Goal: Transaction & Acquisition: Purchase product/service

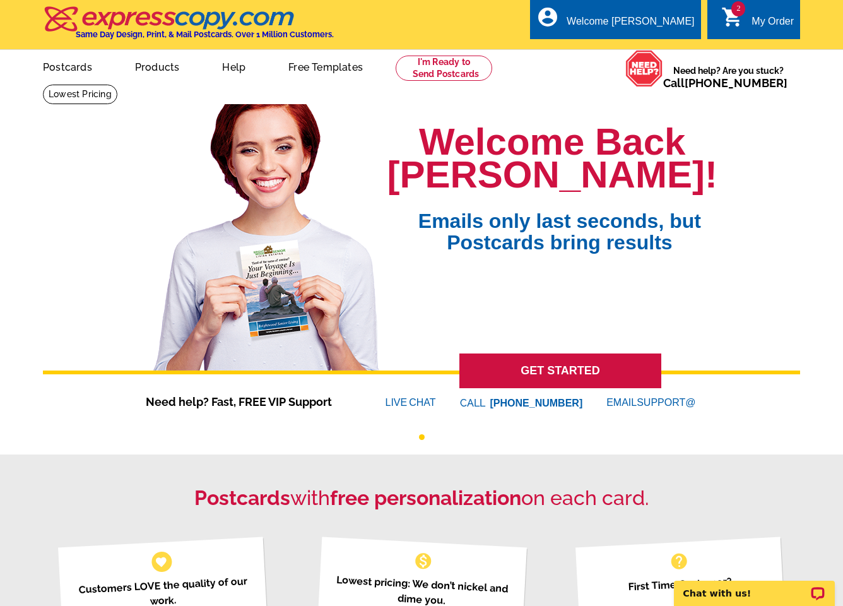
click at [751, 15] on link "2 shopping_cart My Order" at bounding box center [757, 22] width 73 height 16
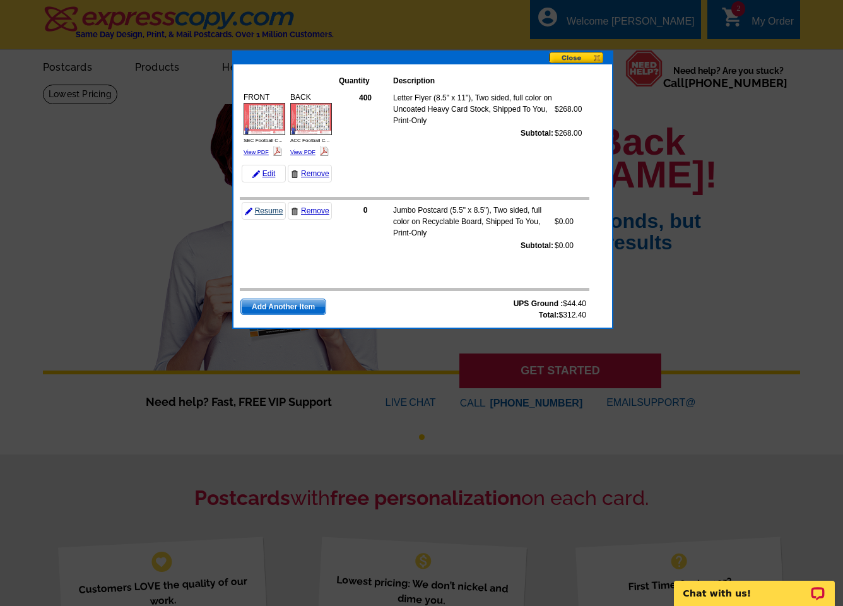
click at [269, 211] on link "Resume" at bounding box center [264, 211] width 44 height 18
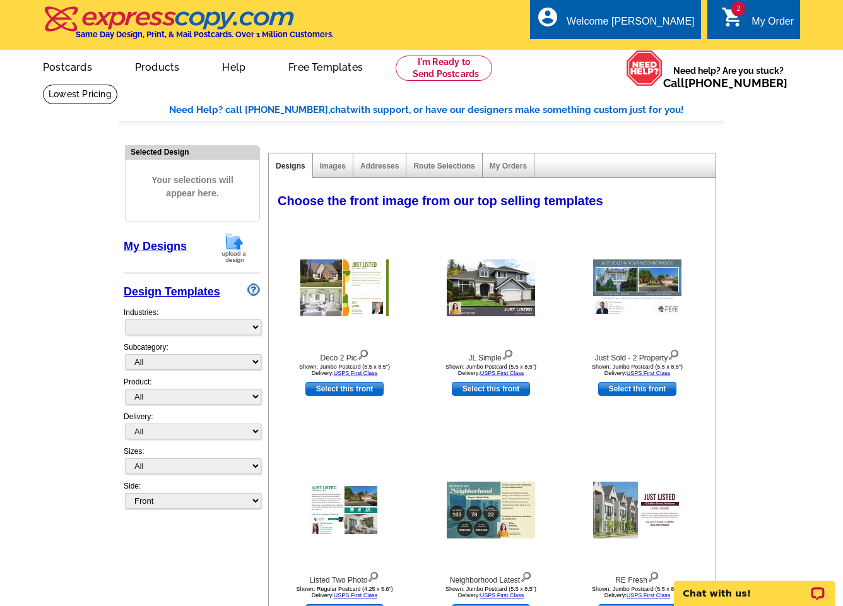
select select "785"
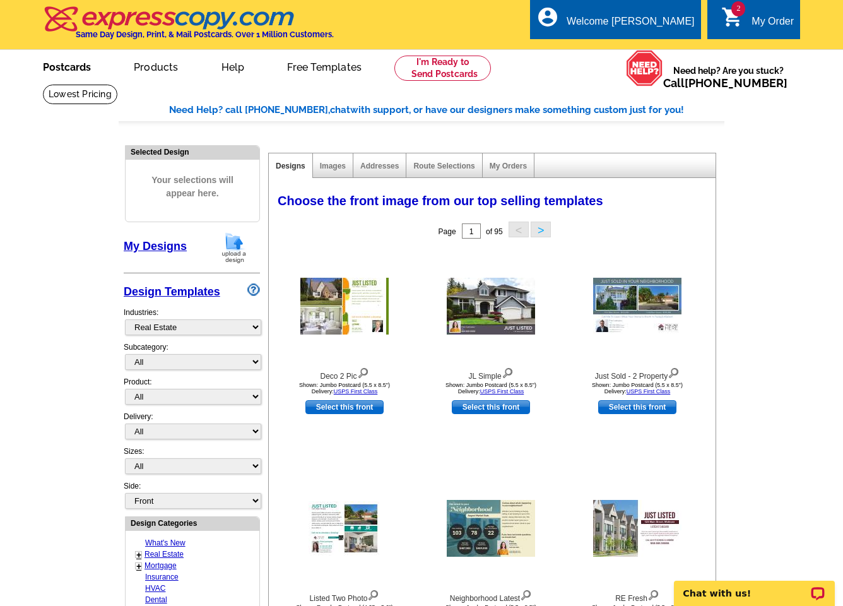
click at [56, 64] on link "Postcards" at bounding box center [67, 66] width 88 height 30
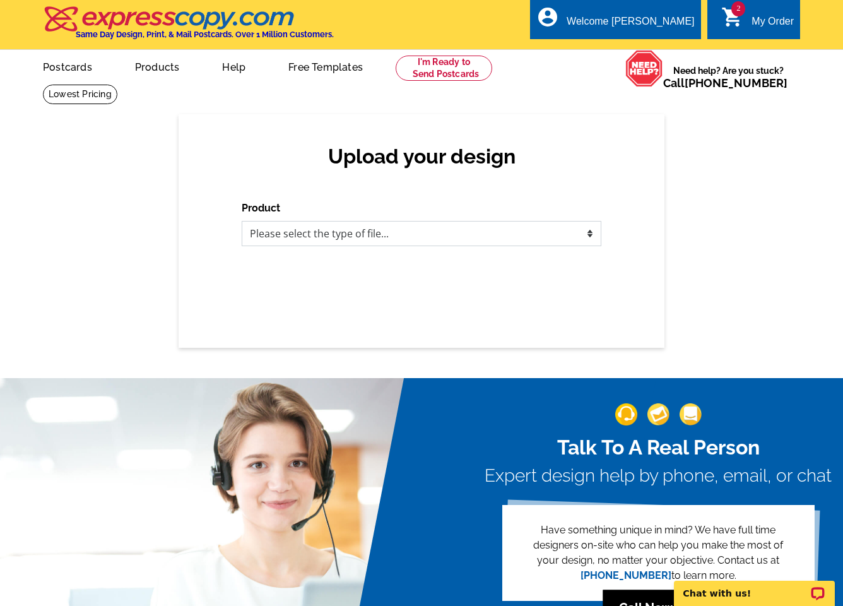
select select "1"
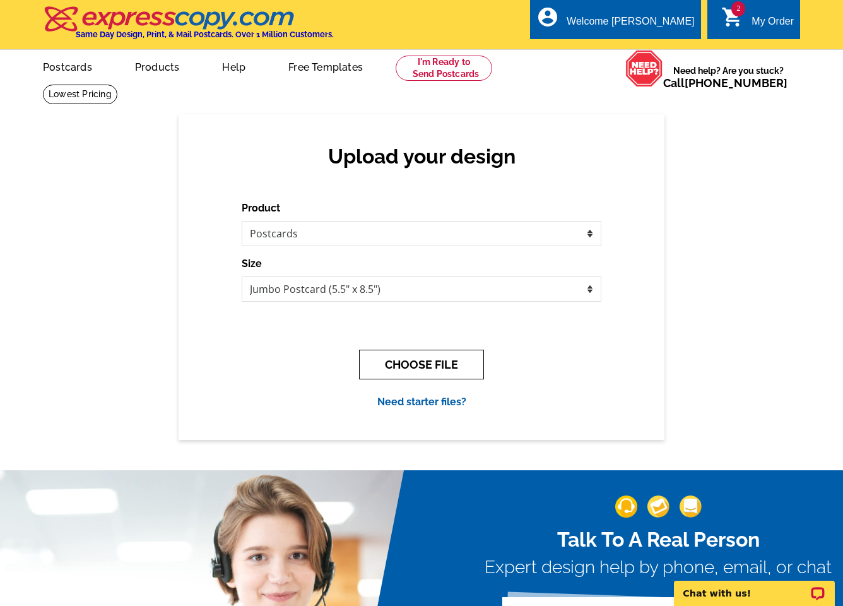
click at [413, 364] on button "CHOOSE FILE" at bounding box center [421, 364] width 125 height 30
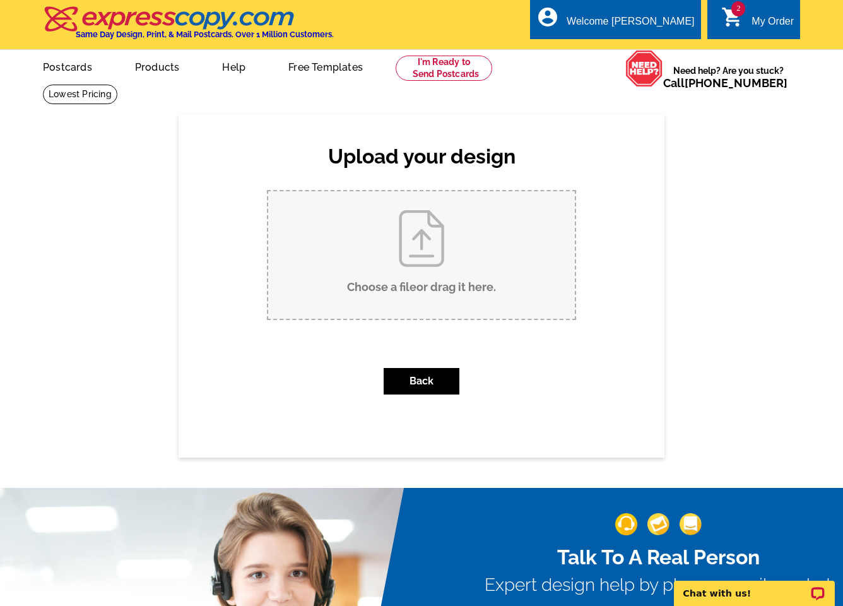
click at [423, 254] on input "Choose a file or drag it here ." at bounding box center [421, 254] width 307 height 127
type input "C:\fakepath\Contest Postcard - Side 2___V2.pdf"
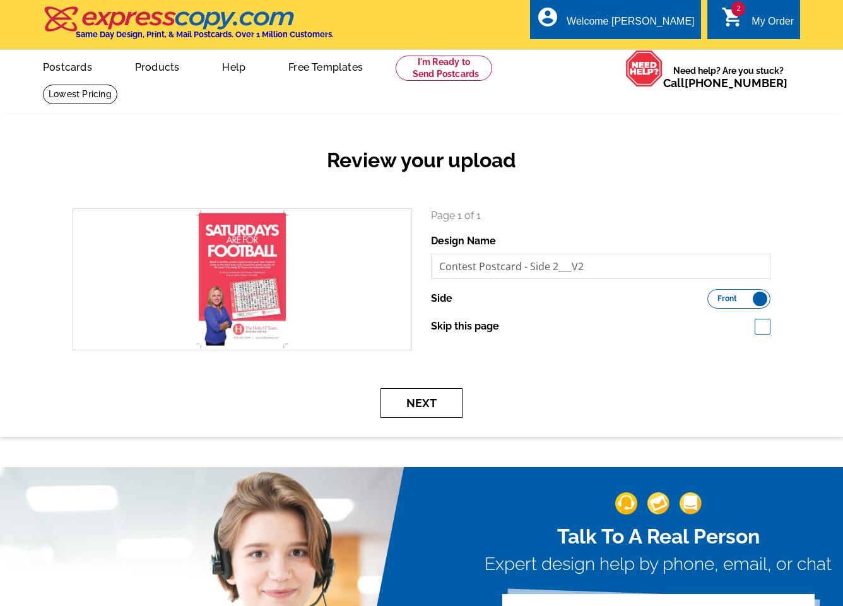
click at [415, 402] on button "Next" at bounding box center [421, 403] width 82 height 30
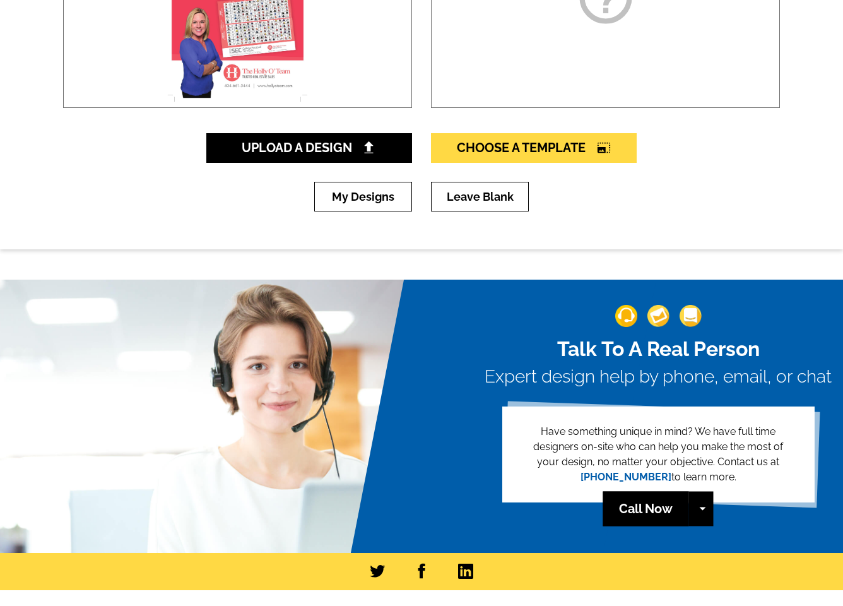
scroll to position [338, 0]
click at [483, 199] on link "Leave Blank" at bounding box center [480, 197] width 98 height 30
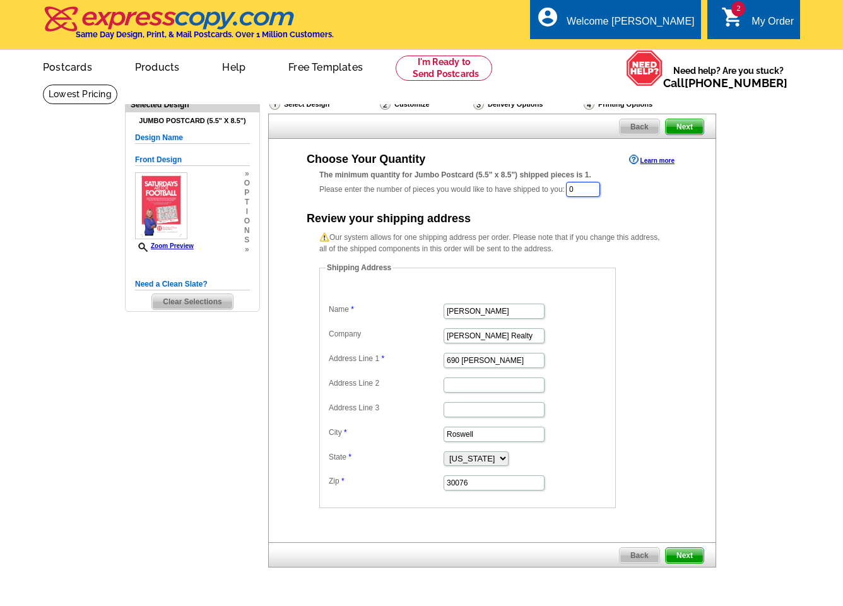
click at [596, 191] on input "0" at bounding box center [583, 189] width 34 height 15
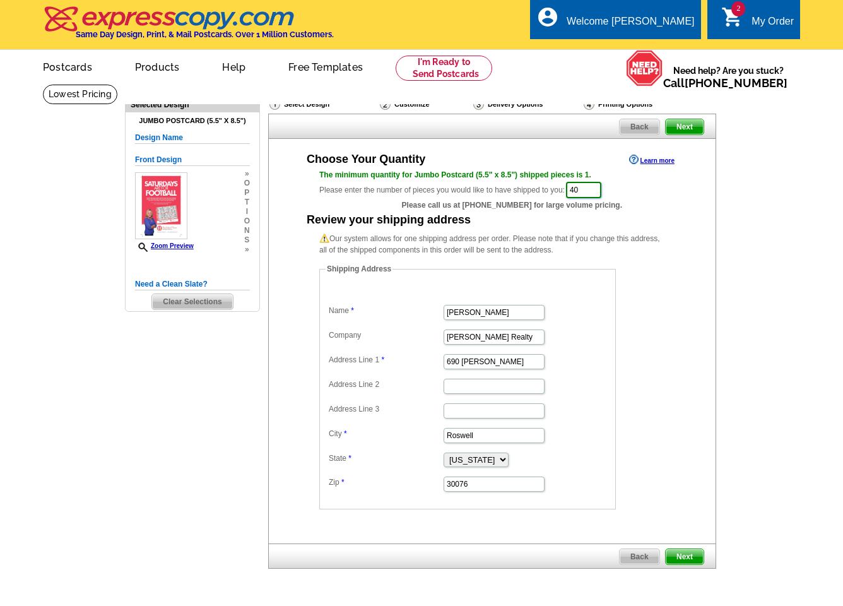
type input "4"
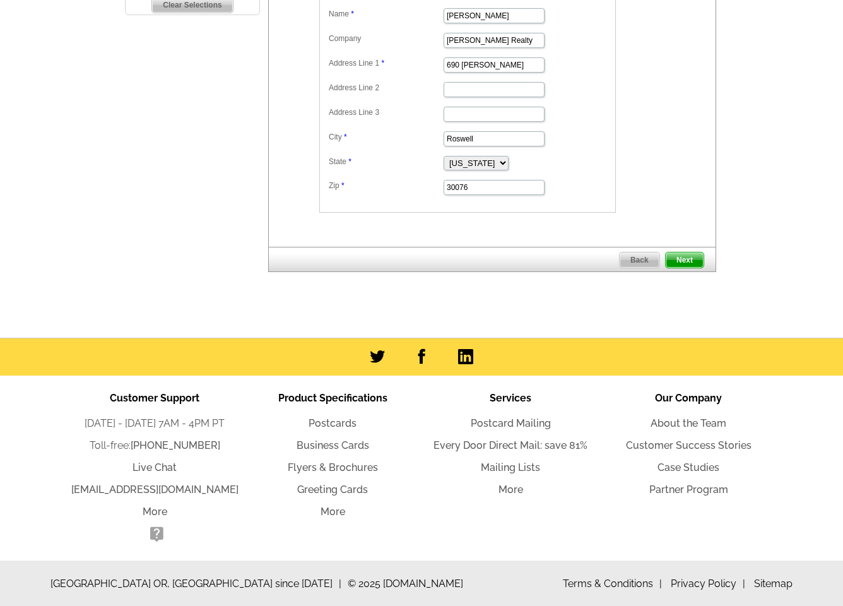
scroll to position [296, 0]
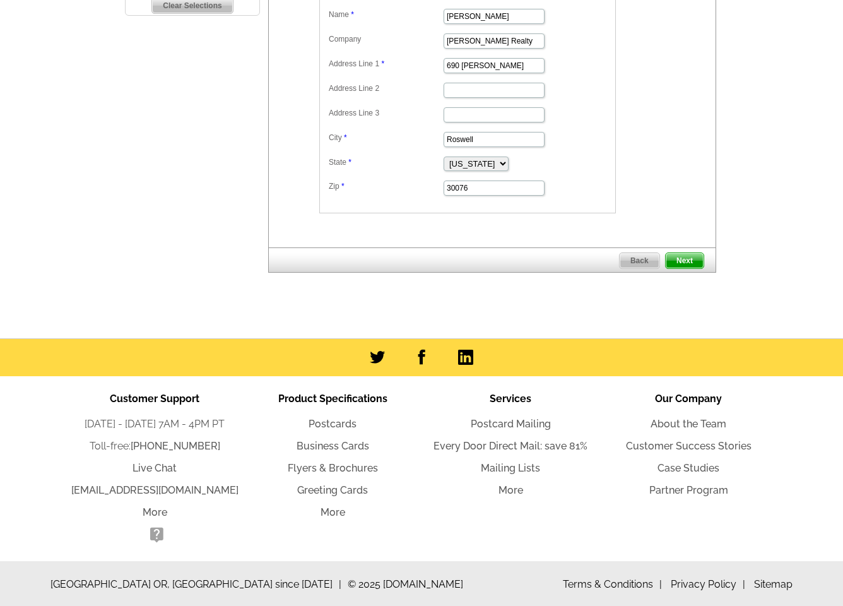
type input "385"
click at [679, 259] on span "Next" at bounding box center [685, 260] width 38 height 15
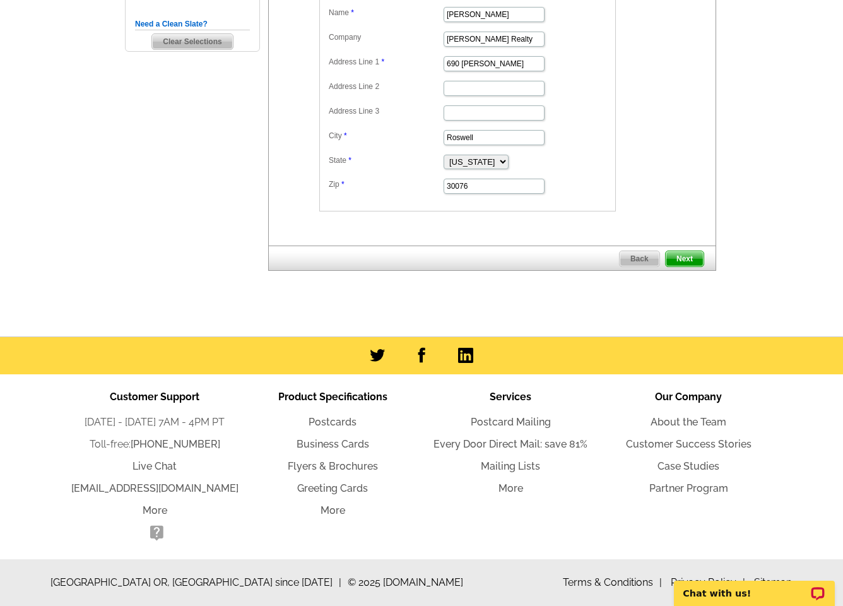
click at [811, 338] on div at bounding box center [421, 355] width 843 height 37
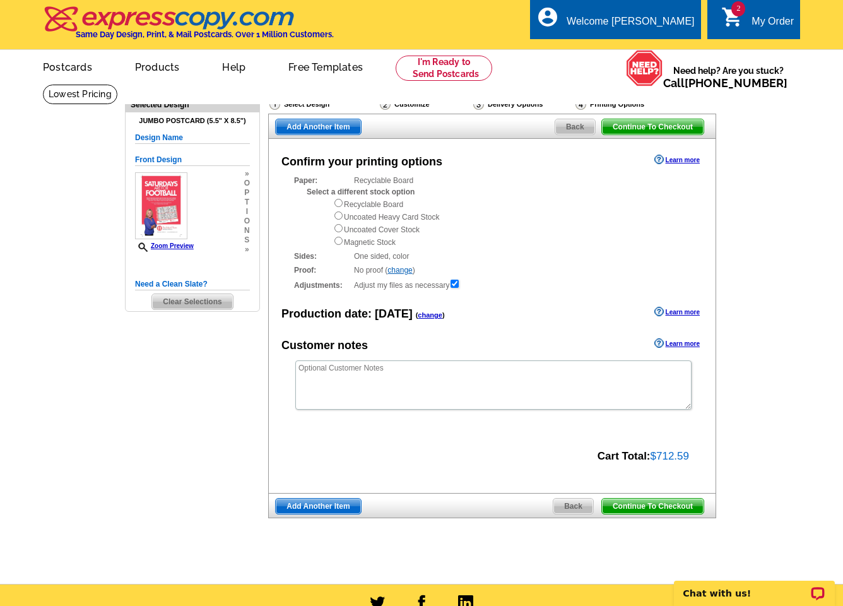
click at [339, 227] on input "radio" at bounding box center [338, 228] width 8 height 8
radio input "true"
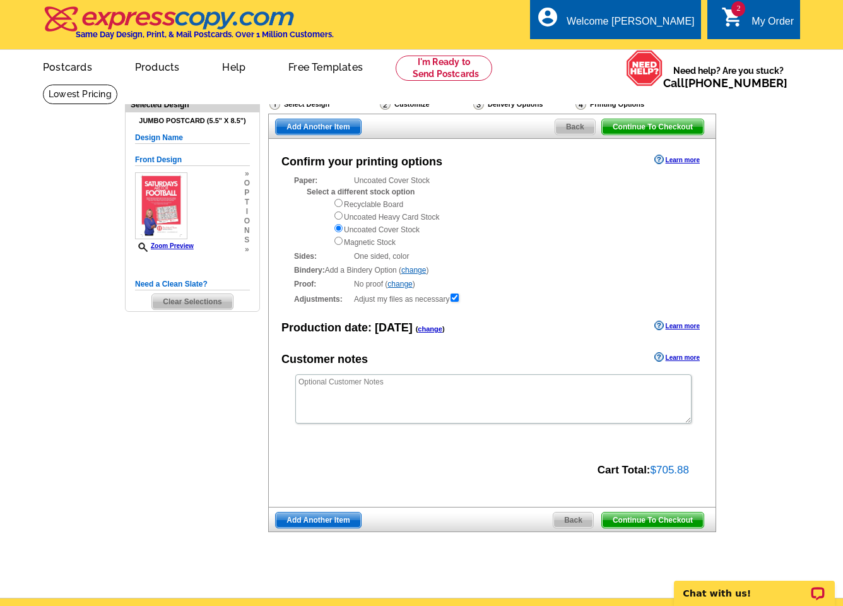
click at [423, 325] on link "change" at bounding box center [430, 329] width 25 height 8
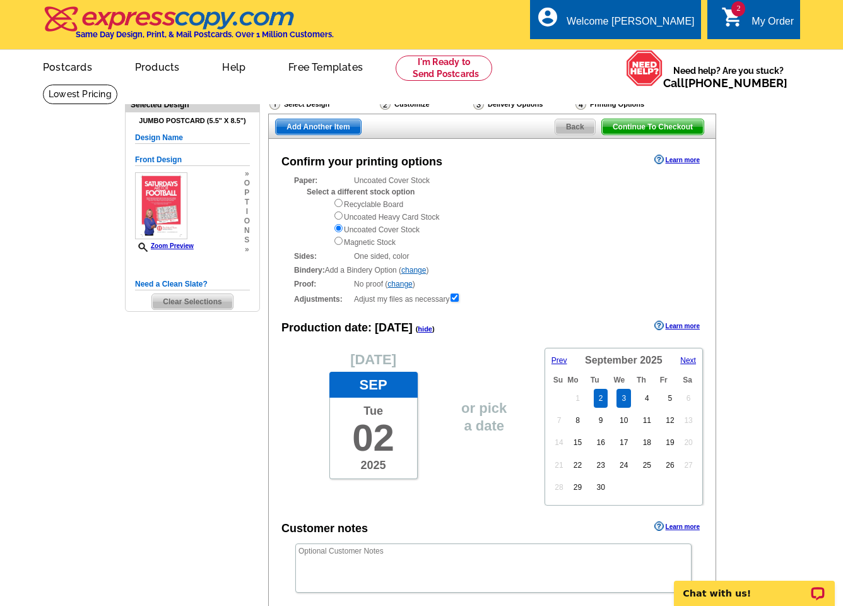
click at [622, 390] on link "3" at bounding box center [623, 398] width 15 height 19
click at [527, 493] on div "or pick a date" at bounding box center [491, 427] width 79 height 158
click at [602, 302] on div "Confirm your printing options Learn more Paper: Uncoated Cover Stock Select a d…" at bounding box center [492, 407] width 448 height 537
click at [482, 420] on span "or pick a date" at bounding box center [483, 417] width 63 height 48
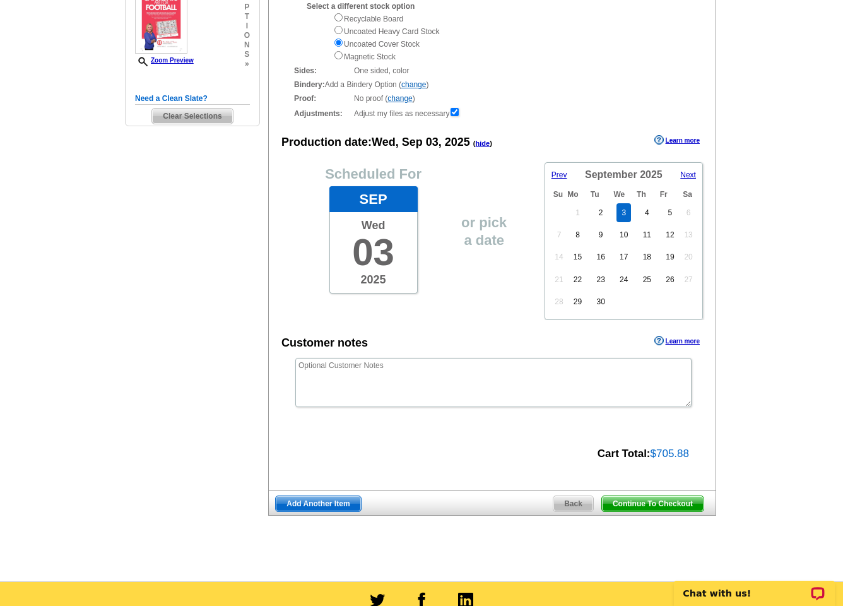
scroll to position [185, 0]
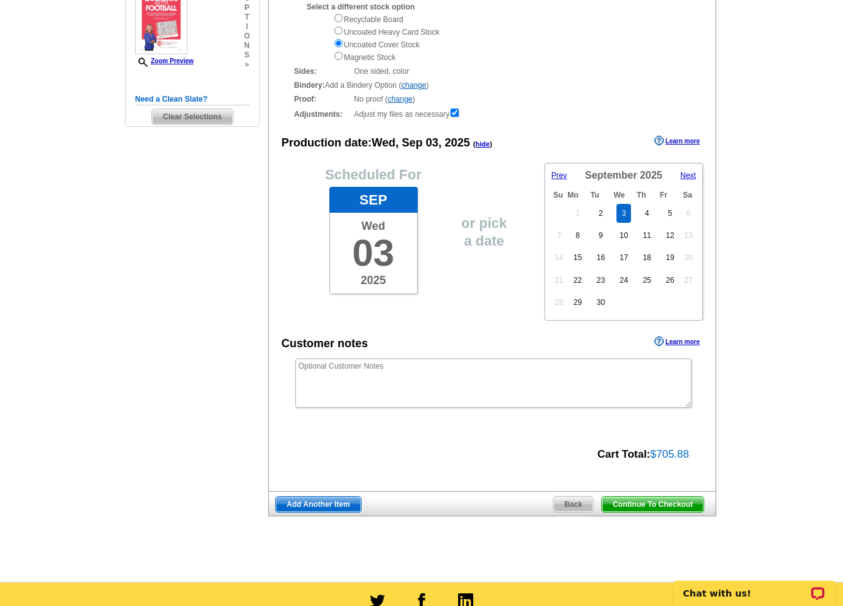
click at [677, 496] on span "Continue To Checkout" at bounding box center [653, 503] width 102 height 15
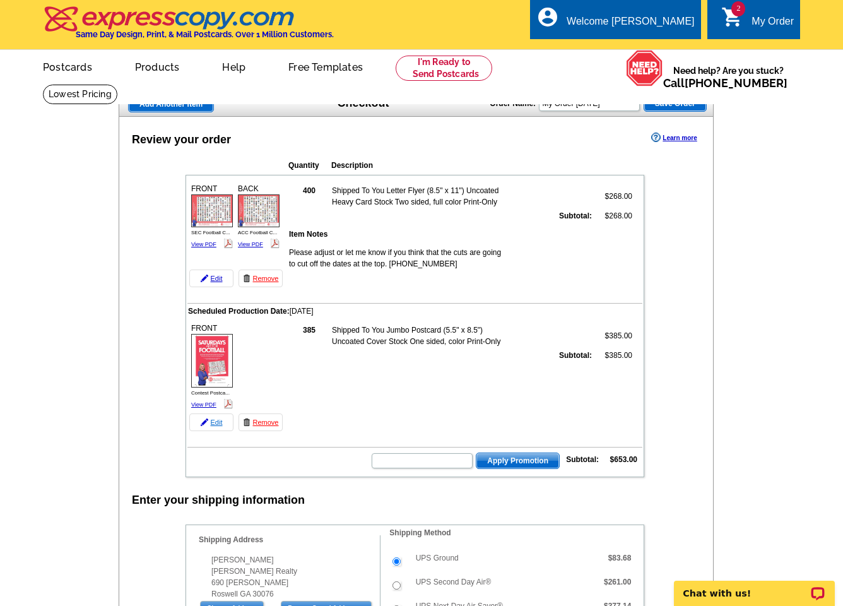
click at [214, 422] on link "Edit" at bounding box center [211, 422] width 44 height 18
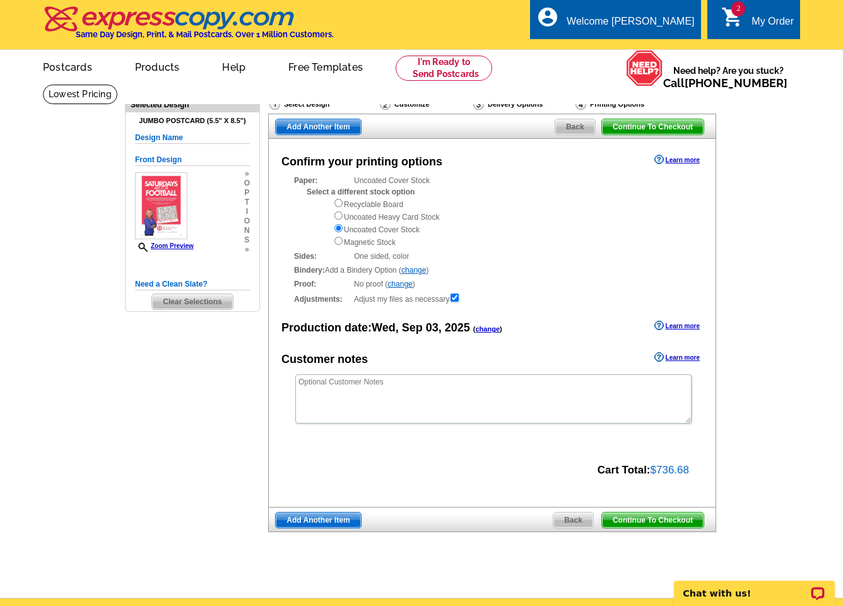
click at [338, 214] on input "radio" at bounding box center [338, 215] width 8 height 8
radio input "true"
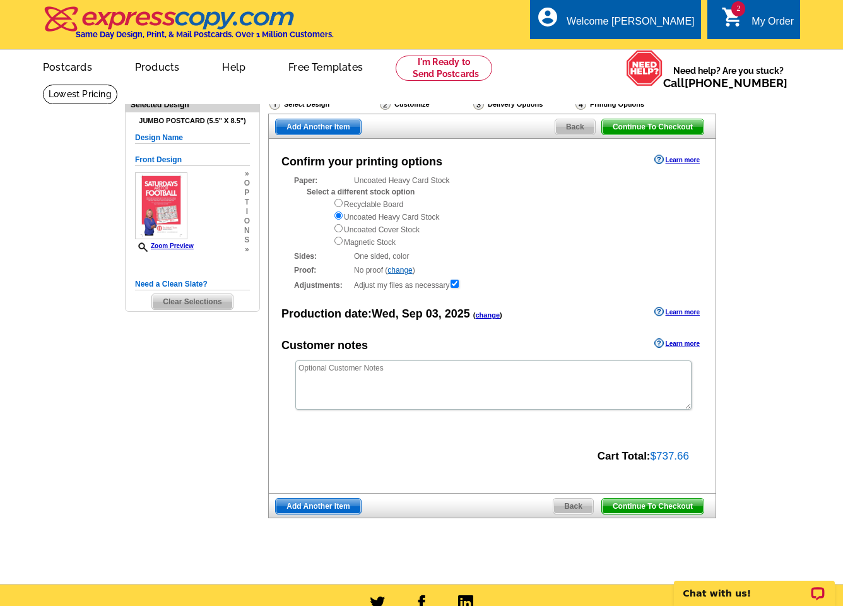
click at [667, 499] on span "Continue To Checkout" at bounding box center [653, 505] width 102 height 15
